Goal: Feedback & Contribution: Leave review/rating

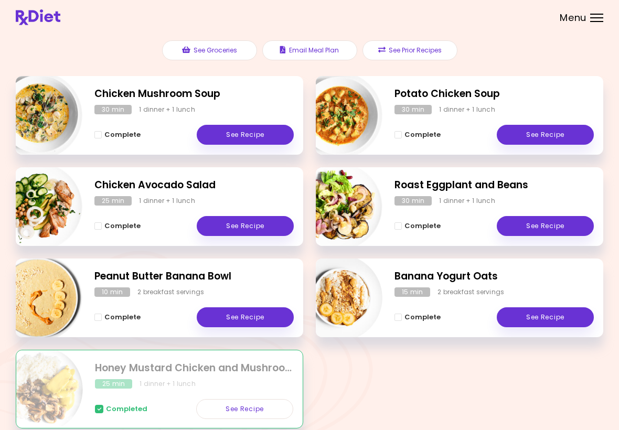
scroll to position [104, 0]
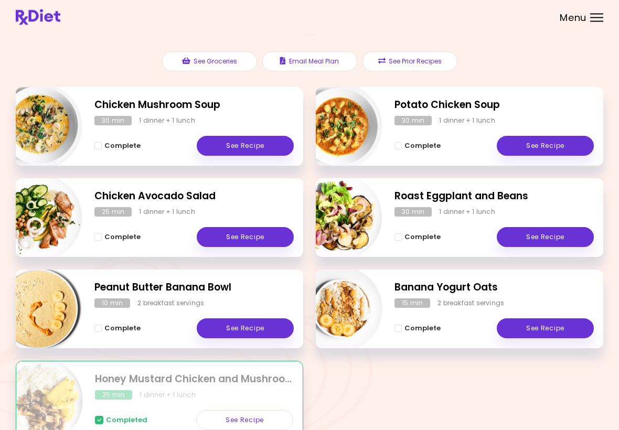
click at [252, 228] on link "See Recipe" at bounding box center [245, 238] width 97 height 20
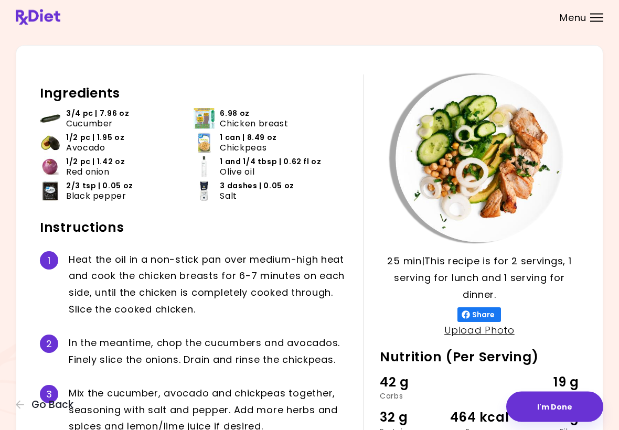
scroll to position [137, 0]
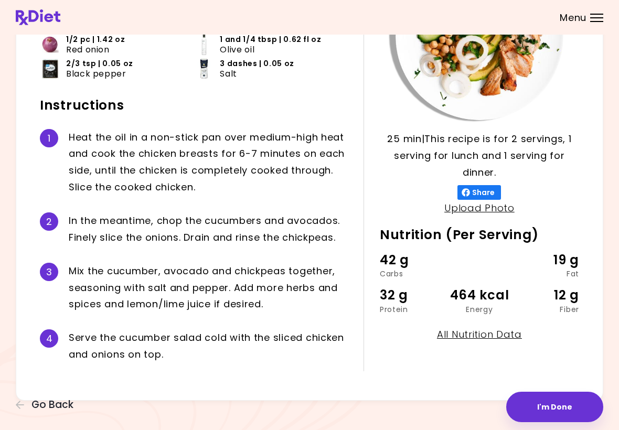
click at [429, 401] on button "I'm Done" at bounding box center [554, 407] width 97 height 30
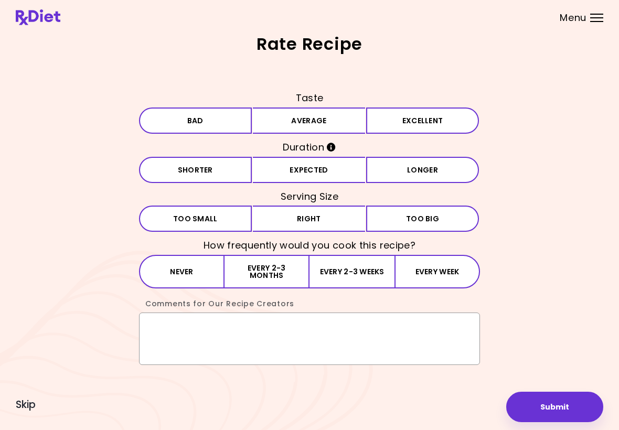
click at [174, 330] on textarea "Comments for Our Recipe Creators" at bounding box center [309, 338] width 341 height 52
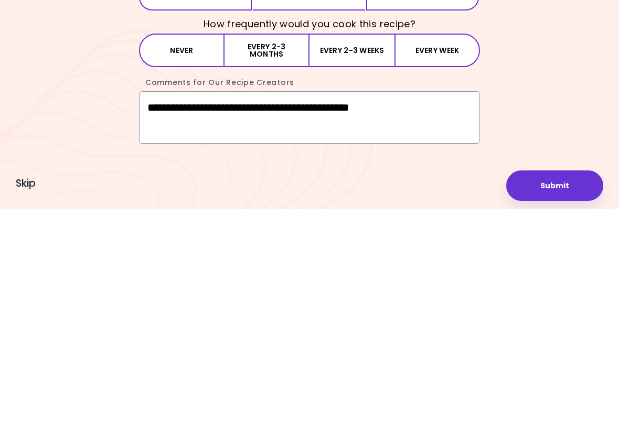
type textarea "**********"
click at [429, 392] on button "Submit" at bounding box center [554, 407] width 97 height 30
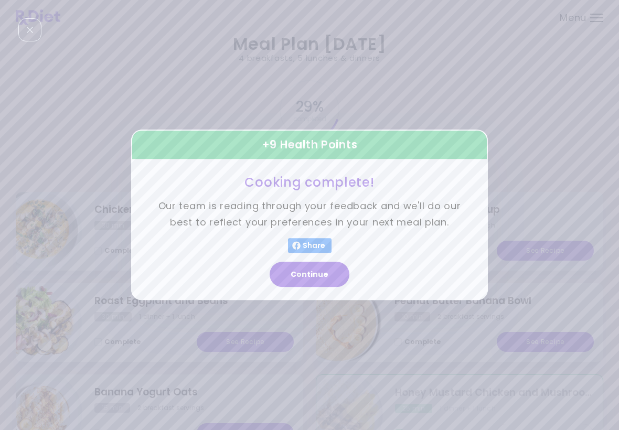
click at [316, 271] on button "Continue" at bounding box center [309, 274] width 80 height 25
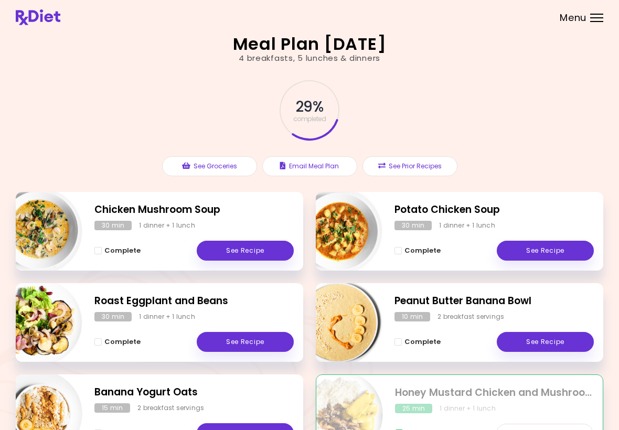
click at [244, 333] on link "See Recipe" at bounding box center [245, 342] width 97 height 20
